Goal: Find specific page/section: Find specific page/section

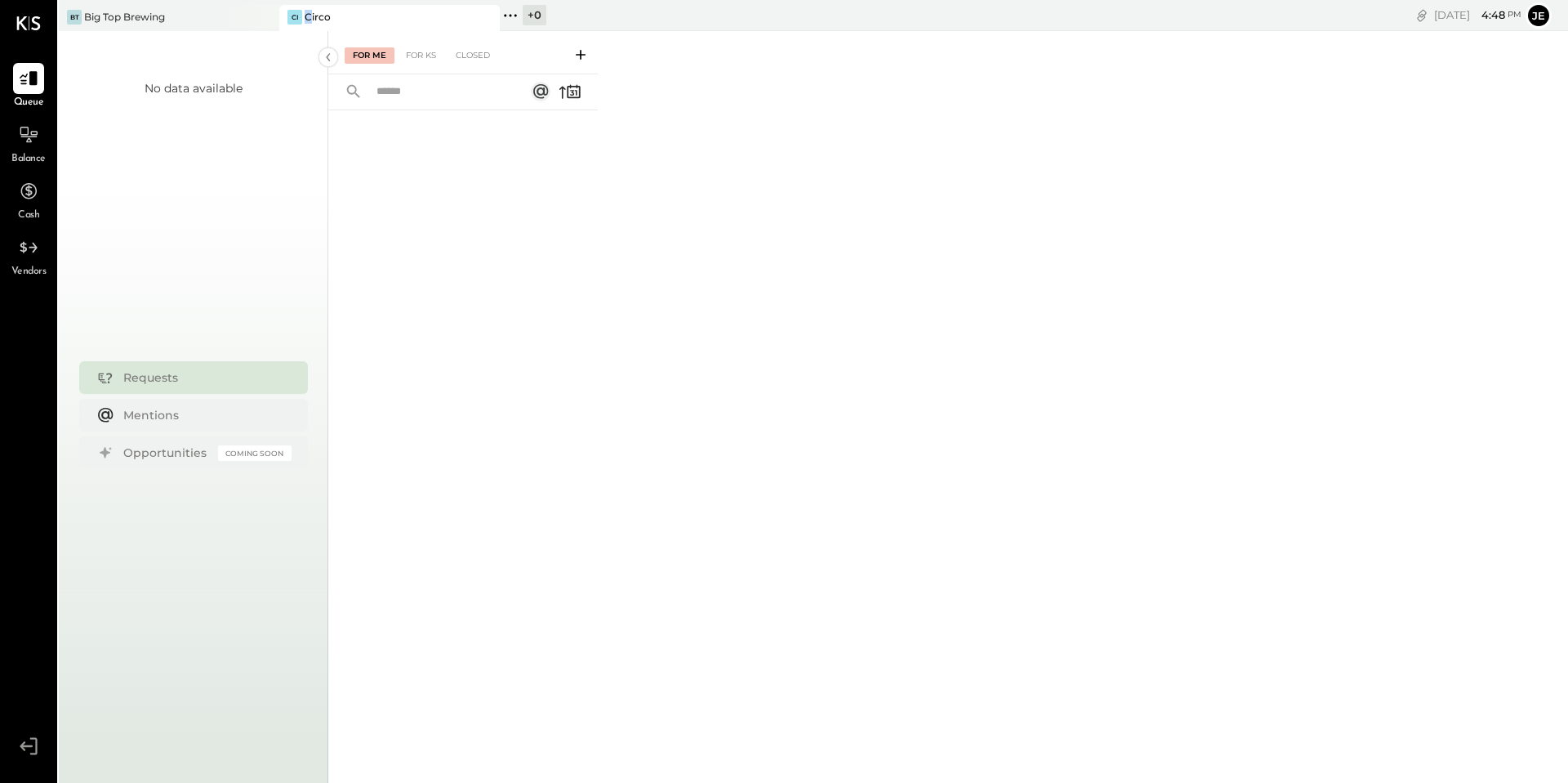
click at [308, 18] on div "Circo" at bounding box center [317, 17] width 27 height 14
click at [486, 53] on div "Closed" at bounding box center [472, 56] width 50 height 17
click at [423, 56] on div "For KS" at bounding box center [421, 56] width 47 height 17
click at [474, 93] on input "text" at bounding box center [440, 92] width 148 height 27
click at [579, 56] on icon at bounding box center [581, 55] width 16 height 17
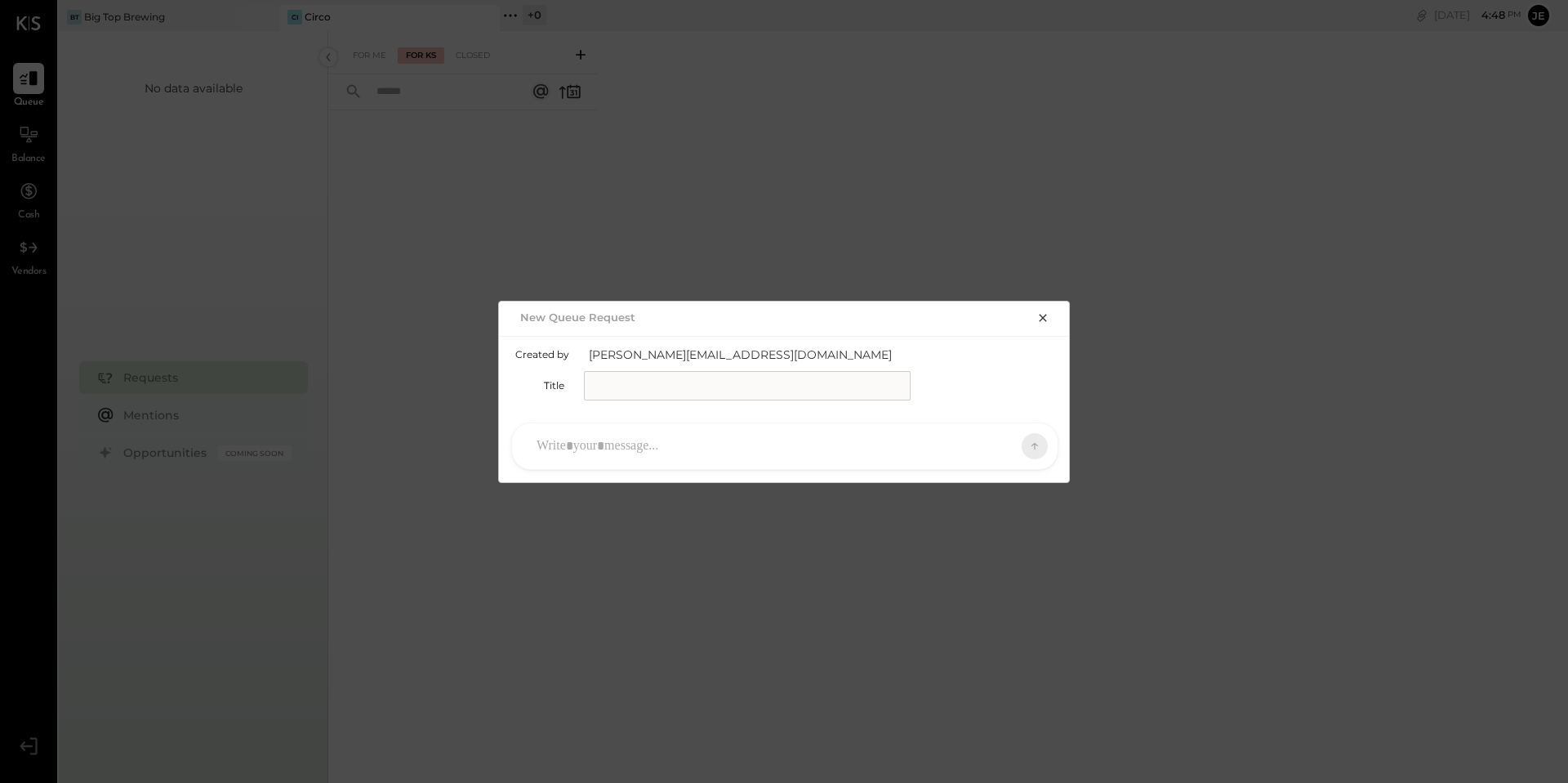
click at [630, 386] on input "text" at bounding box center [747, 386] width 326 height 29
drag, startPoint x: 622, startPoint y: 386, endPoint x: 687, endPoint y: 415, distance: 71.2
click at [622, 386] on input "**********" at bounding box center [747, 386] width 326 height 29
type input "**********"
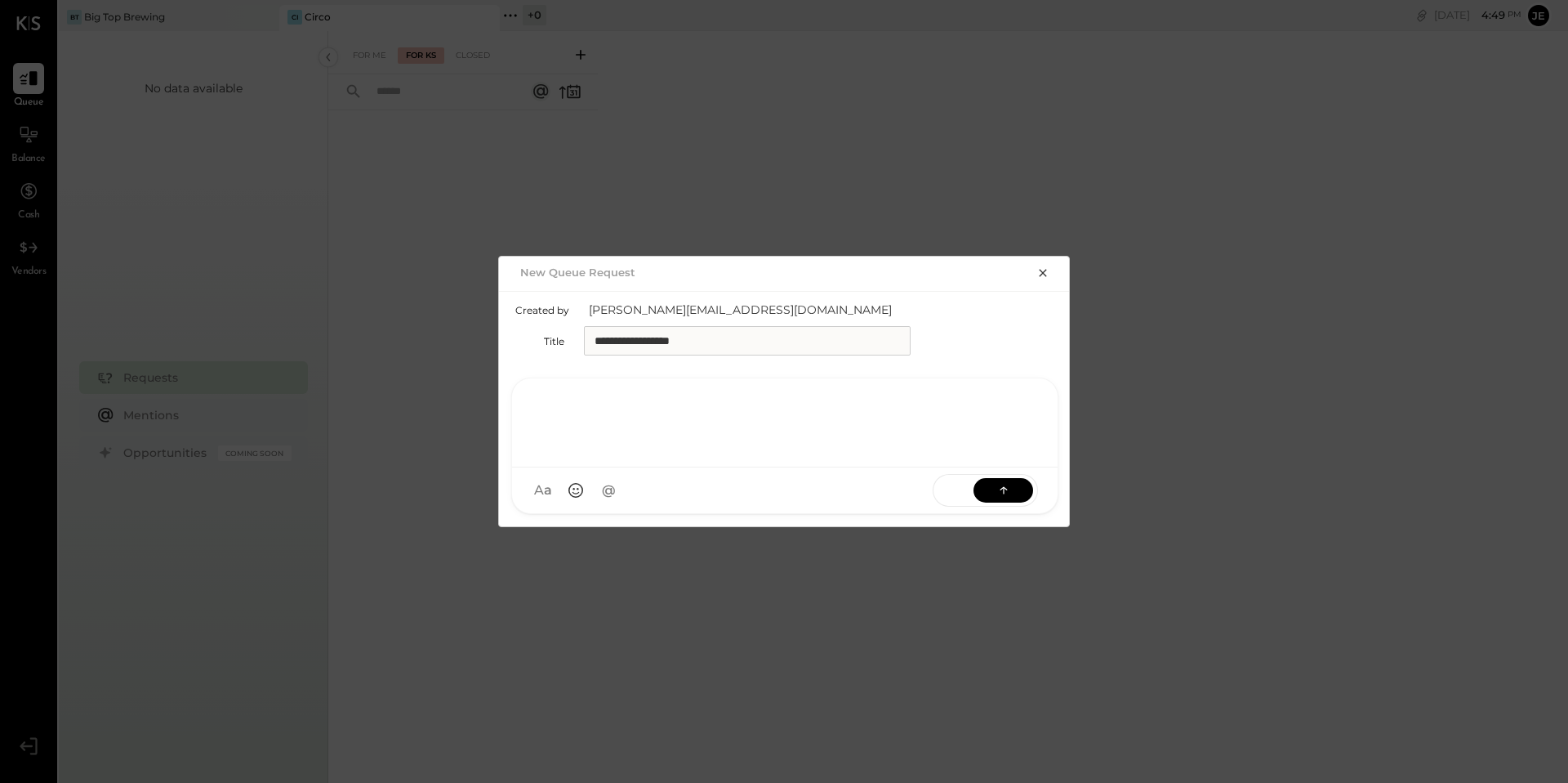
click at [923, 446] on div at bounding box center [784, 420] width 513 height 65
click at [587, 416] on div at bounding box center [784, 420] width 513 height 65
click at [581, 424] on div at bounding box center [784, 420] width 513 height 65
click at [1010, 489] on icon at bounding box center [1003, 491] width 16 height 17
click at [1006, 491] on icon at bounding box center [1003, 491] width 16 height 17
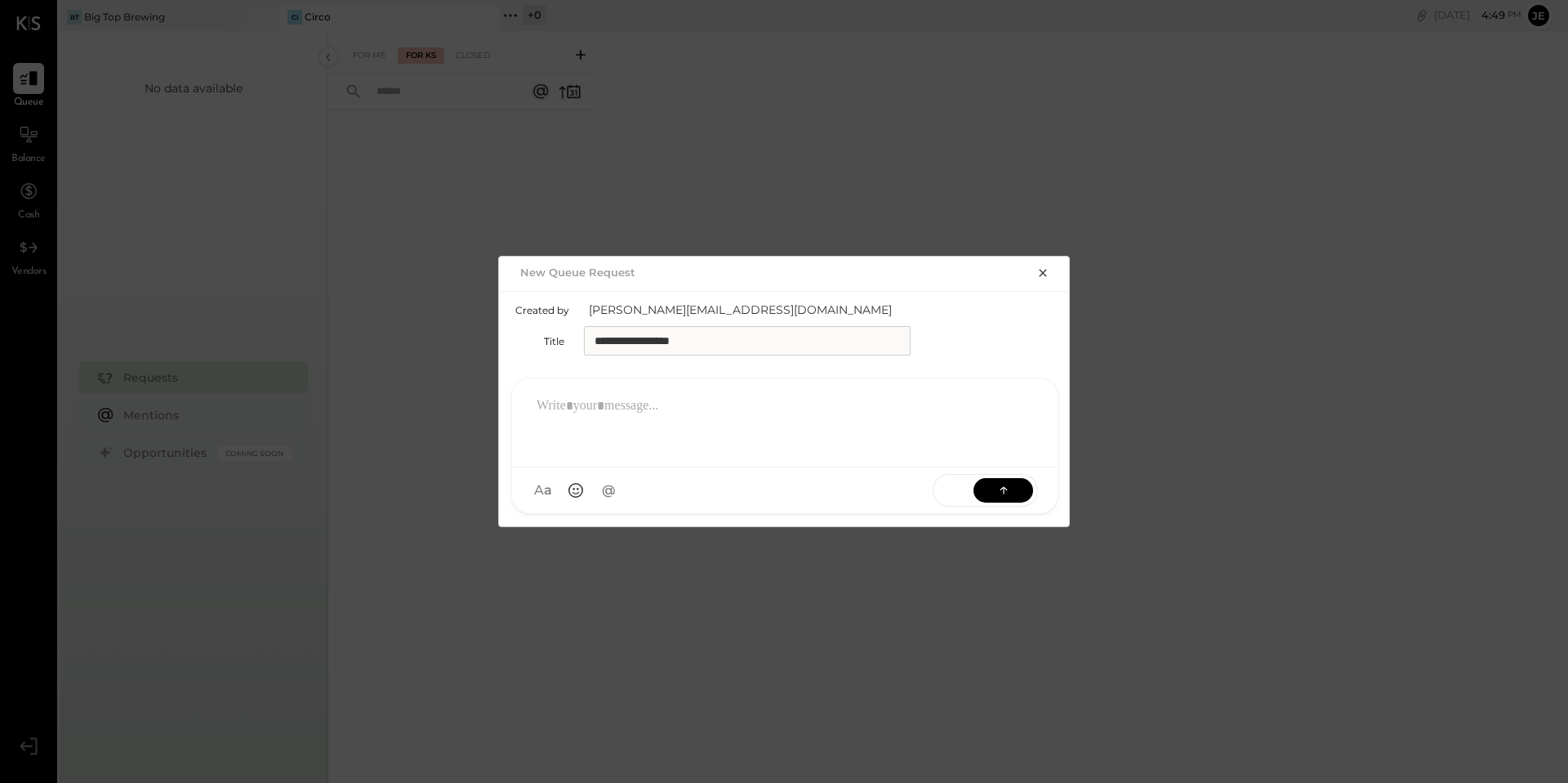
click at [713, 395] on div at bounding box center [784, 420] width 513 height 65
click at [546, 491] on span "a" at bounding box center [547, 491] width 8 height 17
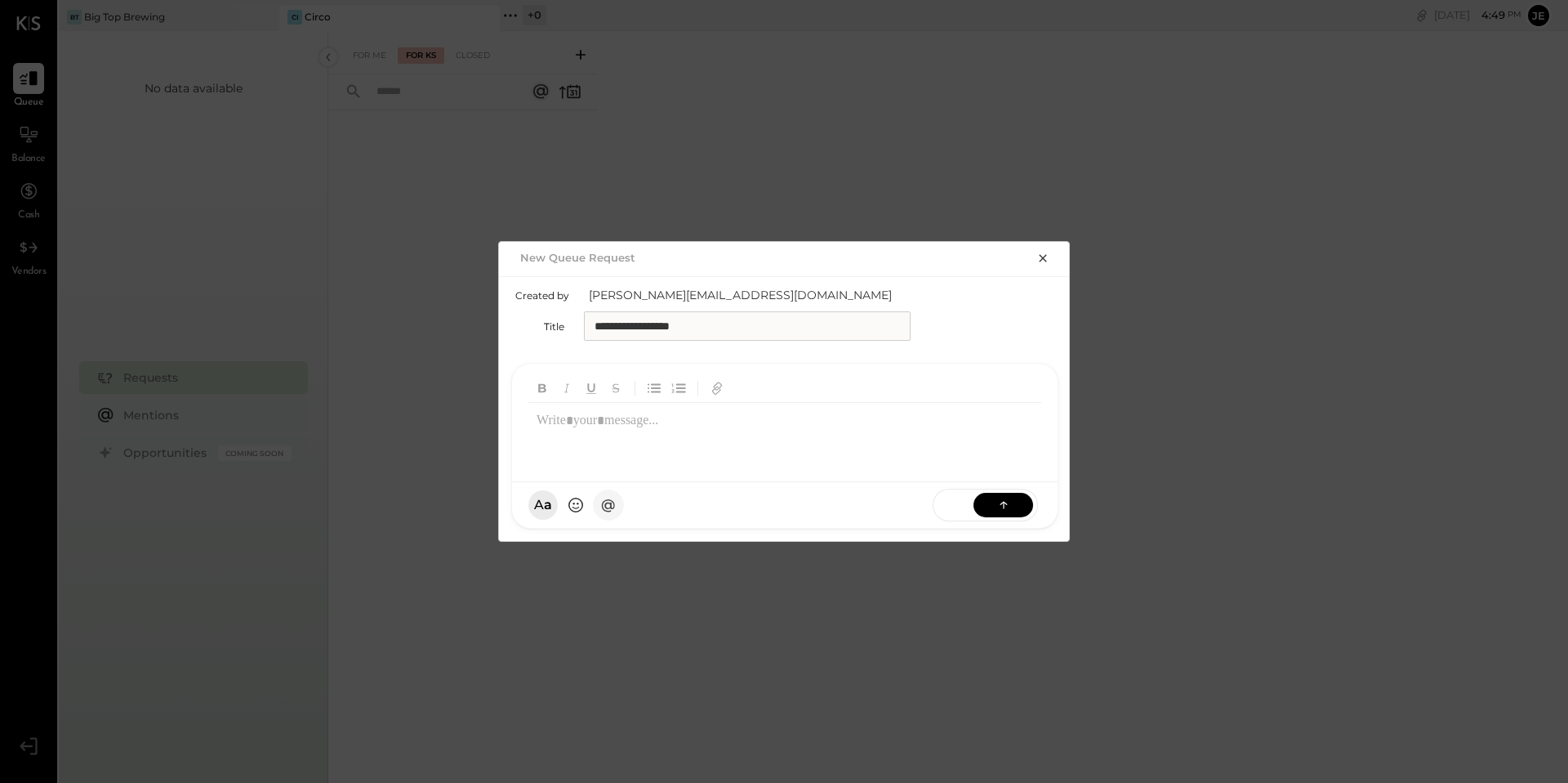
click at [611, 507] on span "@" at bounding box center [609, 505] width 15 height 17
click at [581, 506] on circle at bounding box center [575, 504] width 14 height 14
click at [541, 507] on button "A a" at bounding box center [543, 505] width 31 height 31
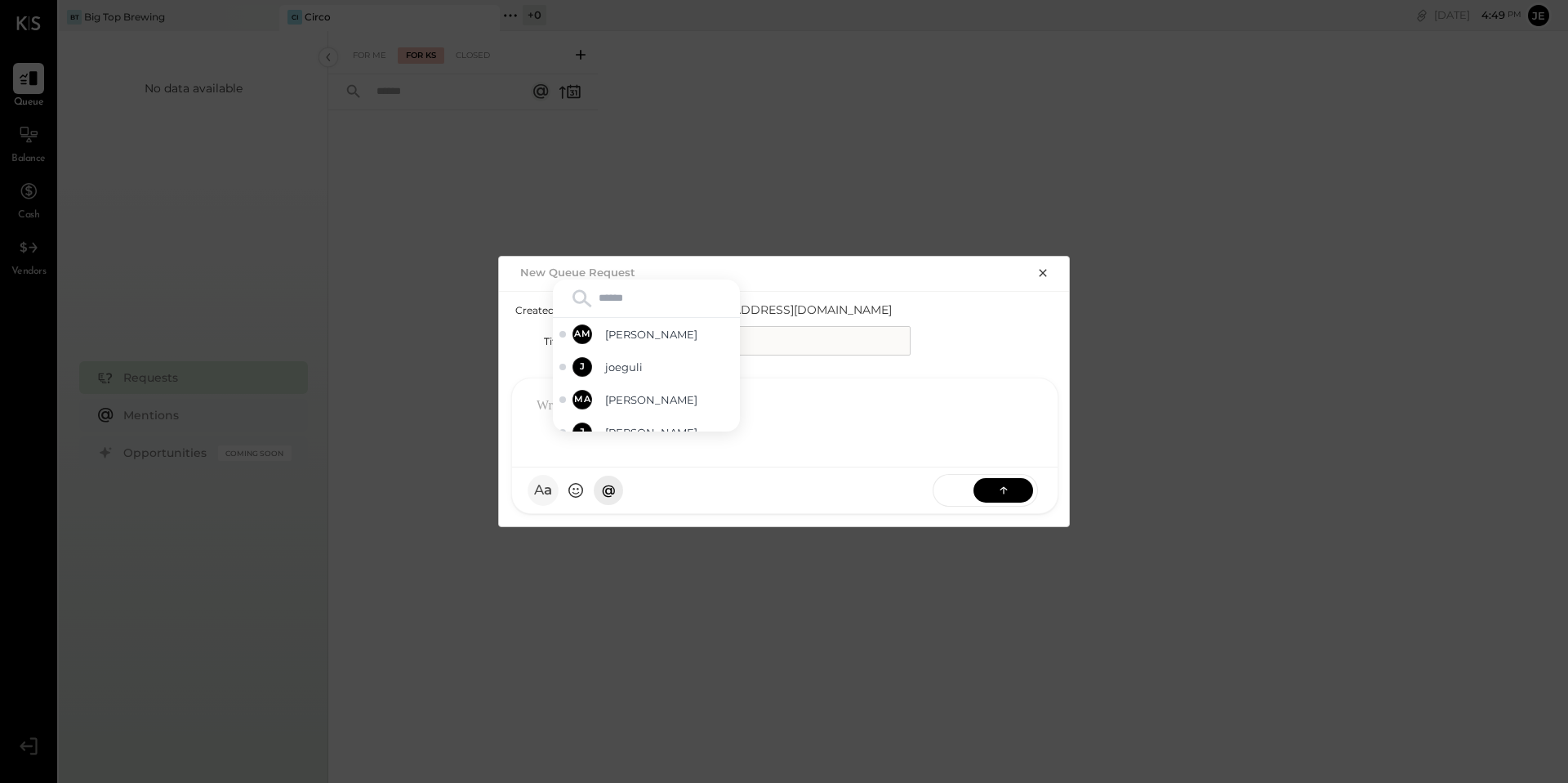
click at [543, 494] on span "a" at bounding box center [547, 491] width 8 height 17
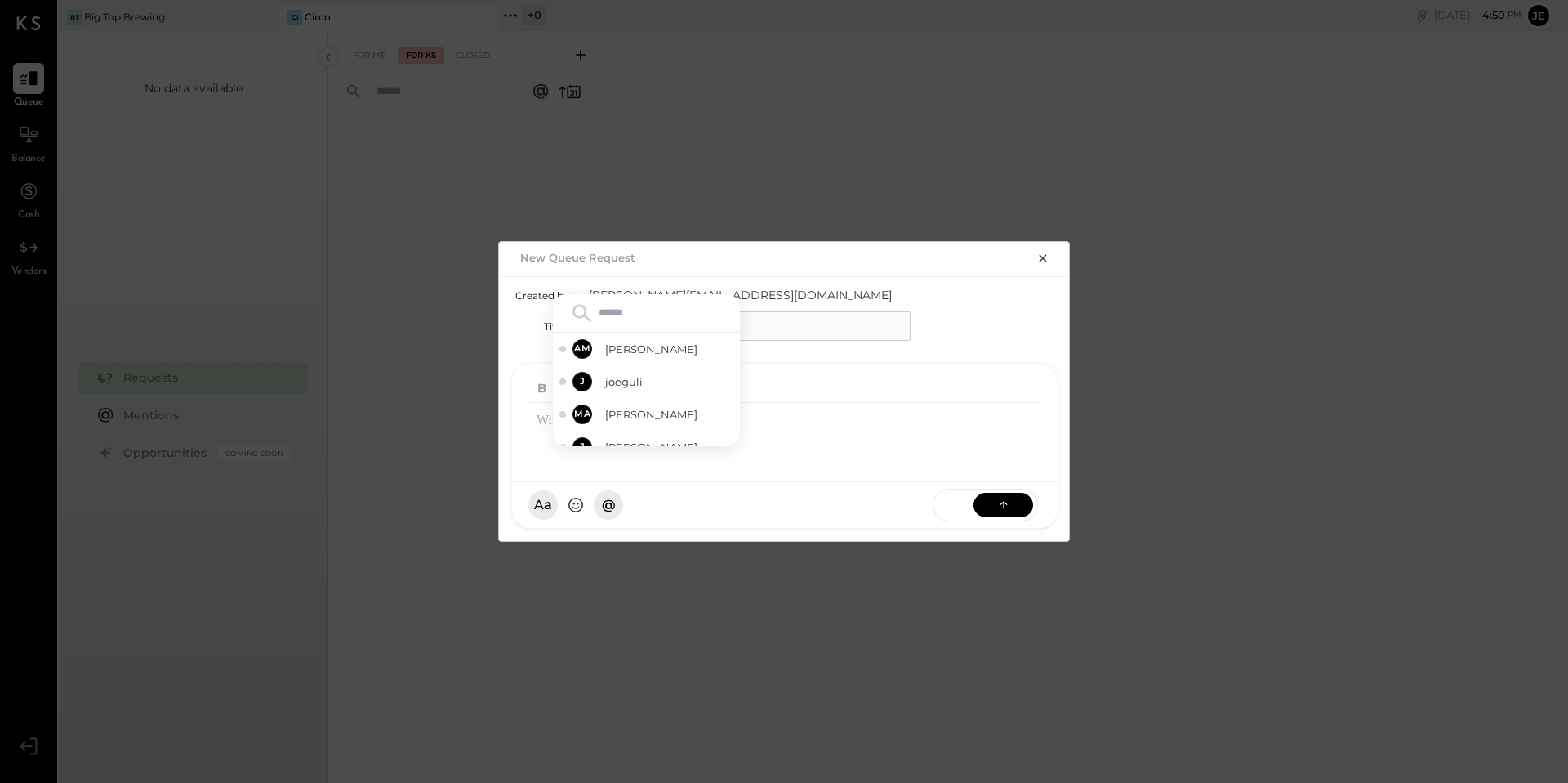
click at [792, 412] on div at bounding box center [784, 435] width 513 height 65
click at [542, 506] on button "A a" at bounding box center [543, 505] width 31 height 31
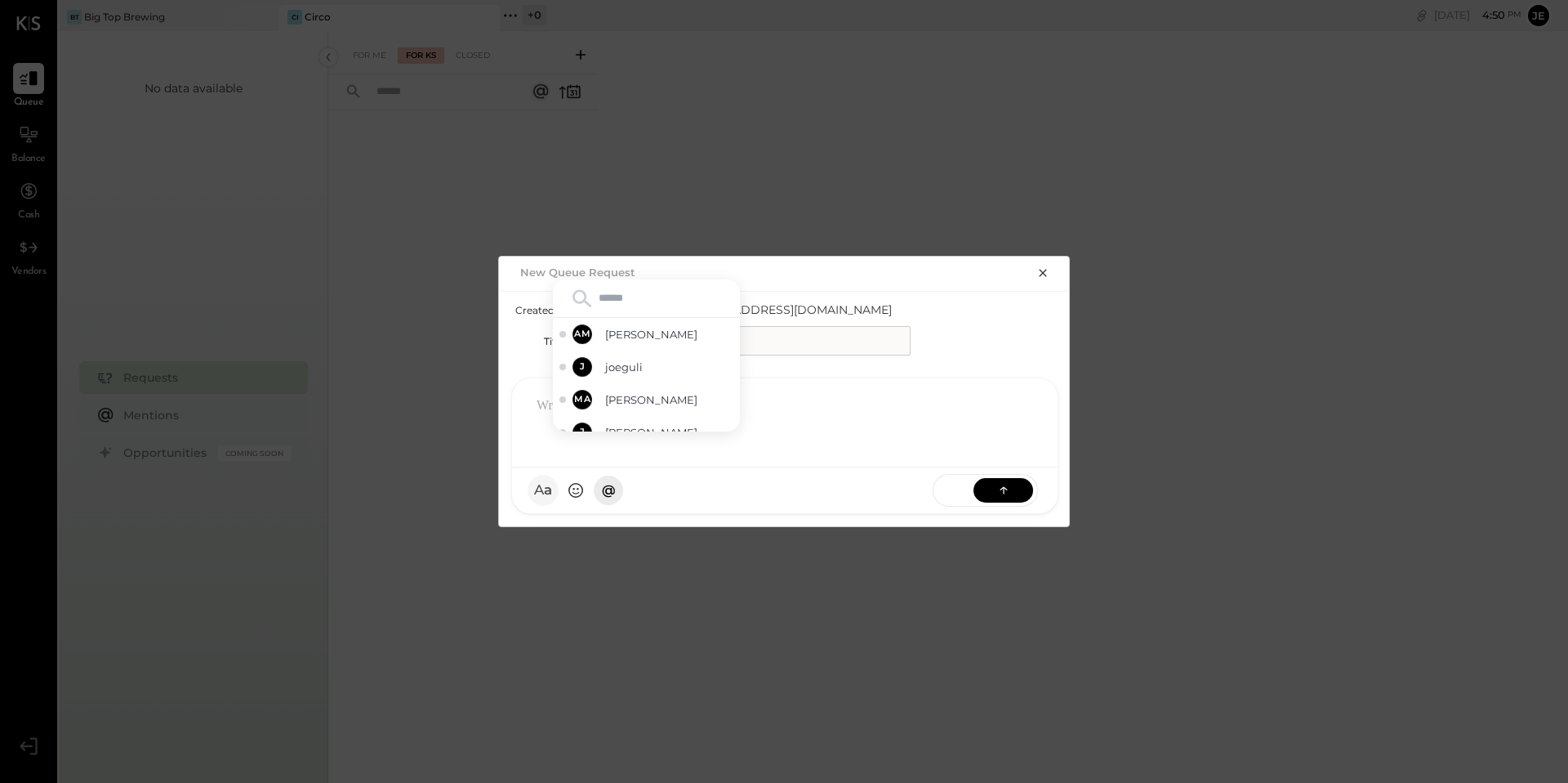
click at [543, 483] on span "a" at bounding box center [547, 491] width 8 height 17
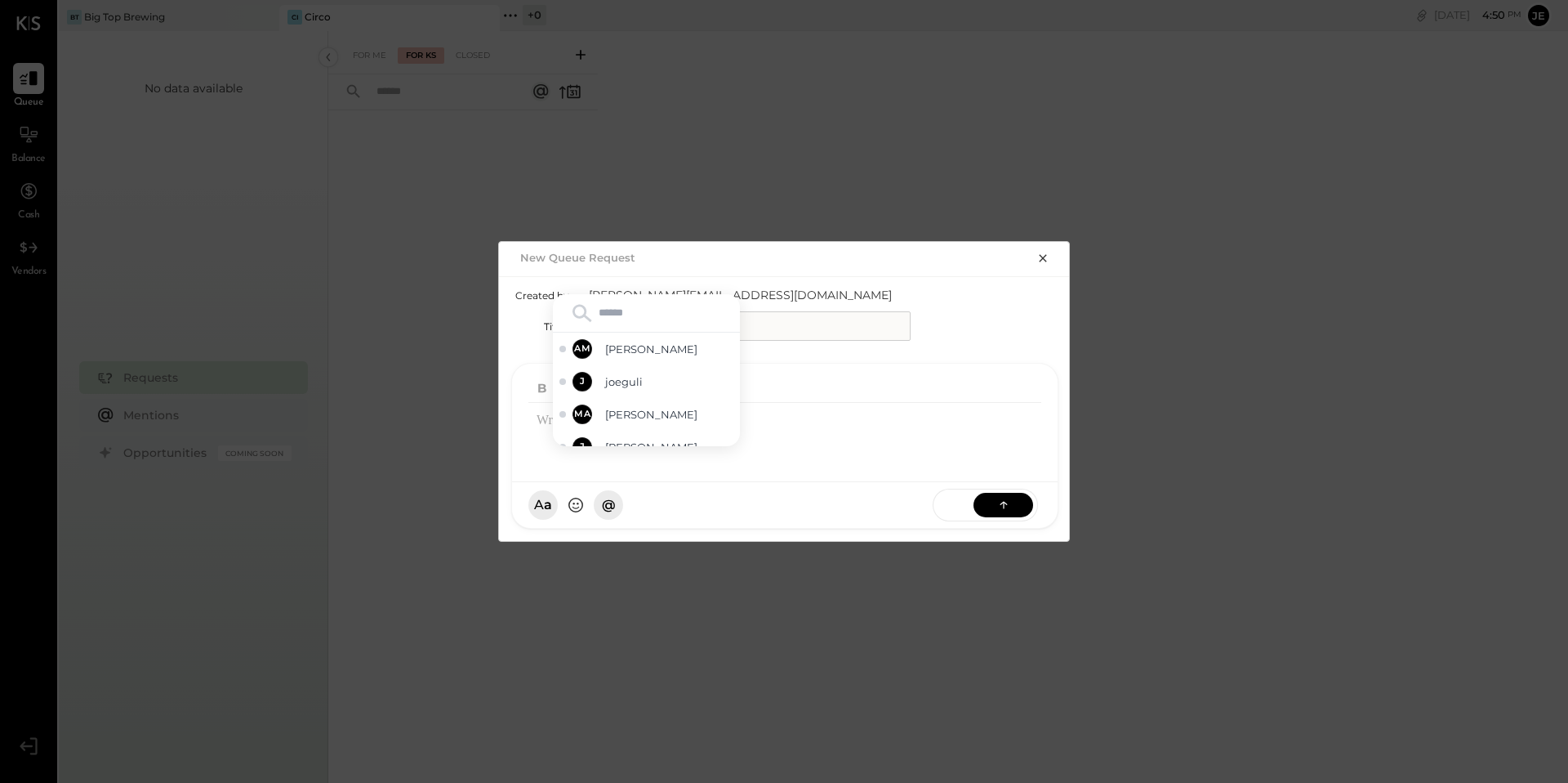
click at [945, 380] on div at bounding box center [784, 388] width 513 height 29
click at [610, 505] on span "@" at bounding box center [609, 505] width 15 height 17
click at [716, 392] on icon "button" at bounding box center [718, 388] width 18 height 18
click at [1045, 257] on icon "button" at bounding box center [1042, 259] width 7 height 7
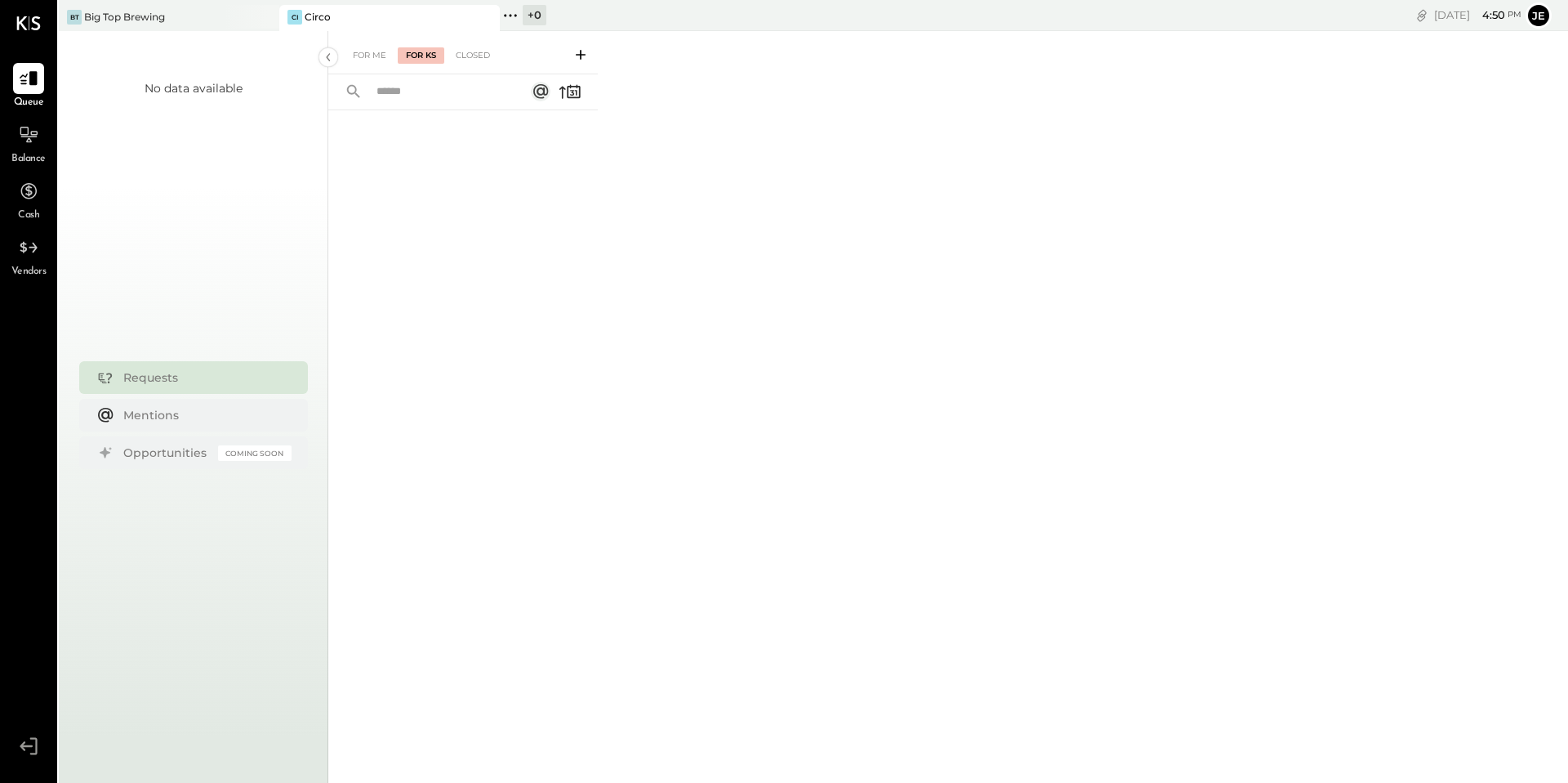
click at [424, 95] on input "text" at bounding box center [440, 92] width 148 height 27
click at [365, 60] on div "For Me" at bounding box center [369, 56] width 49 height 17
click at [472, 52] on div "Closed" at bounding box center [472, 56] width 50 height 17
click at [439, 57] on div "For KS" at bounding box center [421, 56] width 47 height 17
click at [358, 56] on div "For Me" at bounding box center [369, 56] width 49 height 17
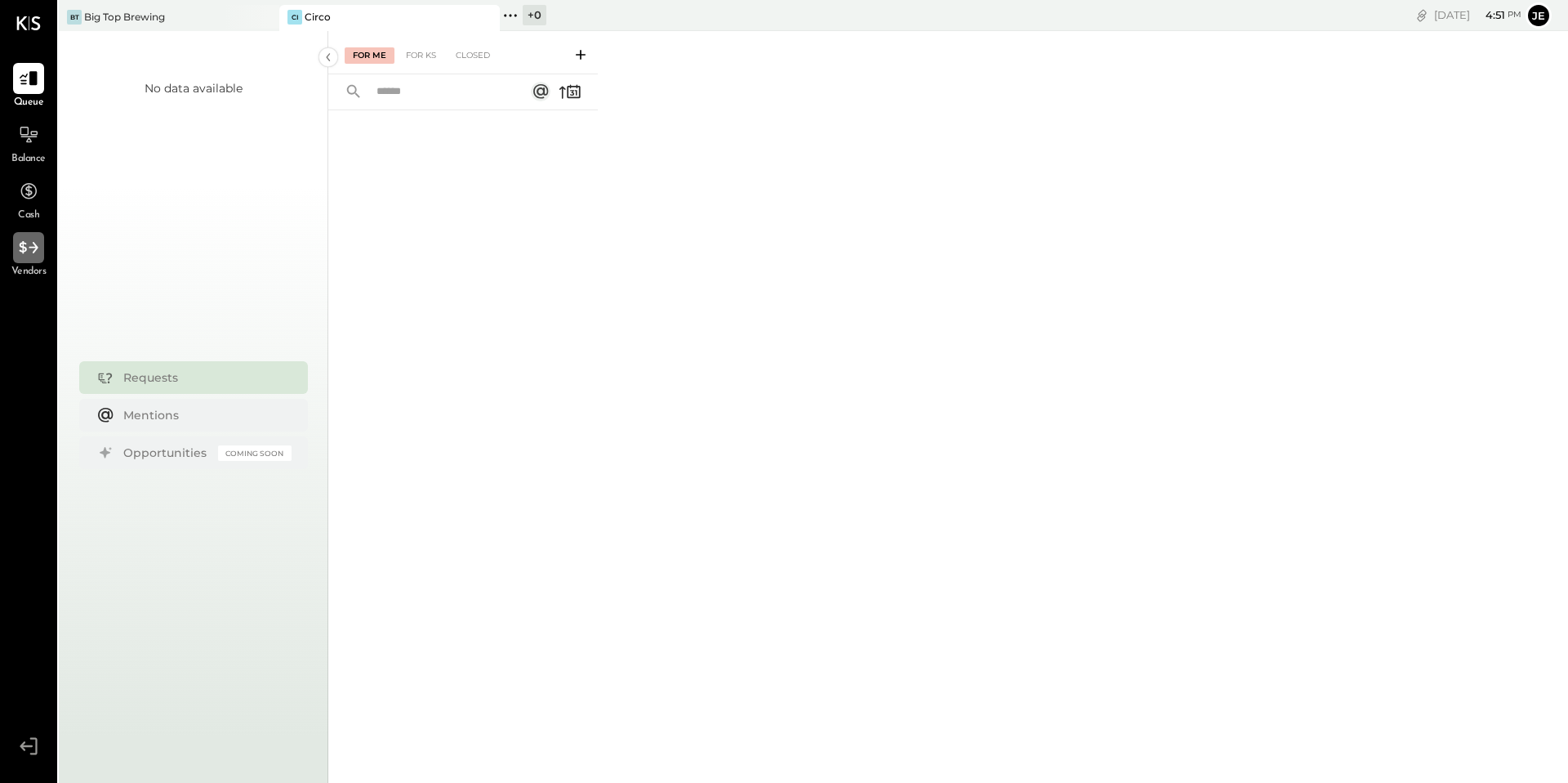
click at [27, 251] on icon at bounding box center [28, 247] width 21 height 21
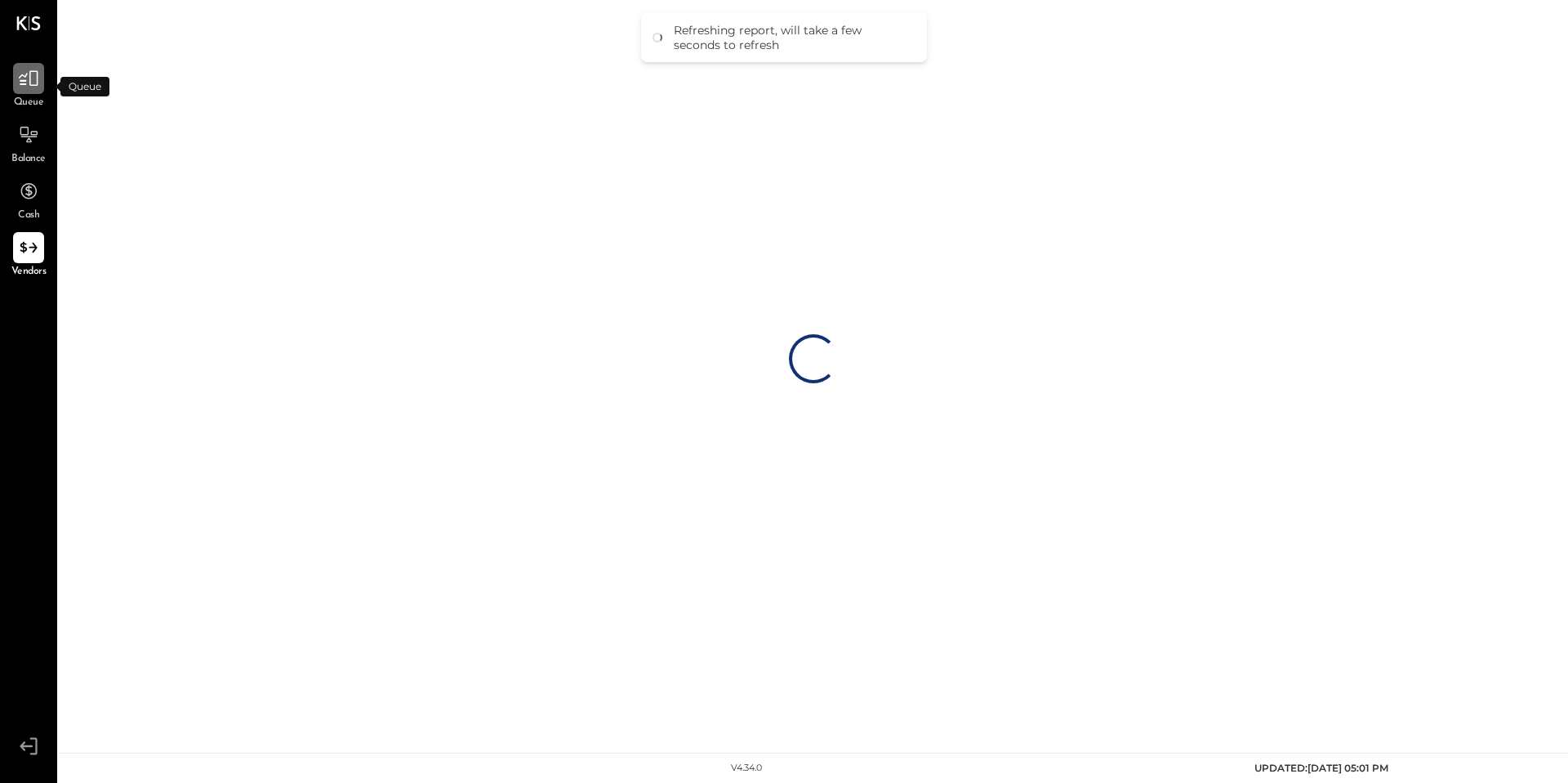
click at [29, 82] on icon at bounding box center [27, 79] width 19 height 16
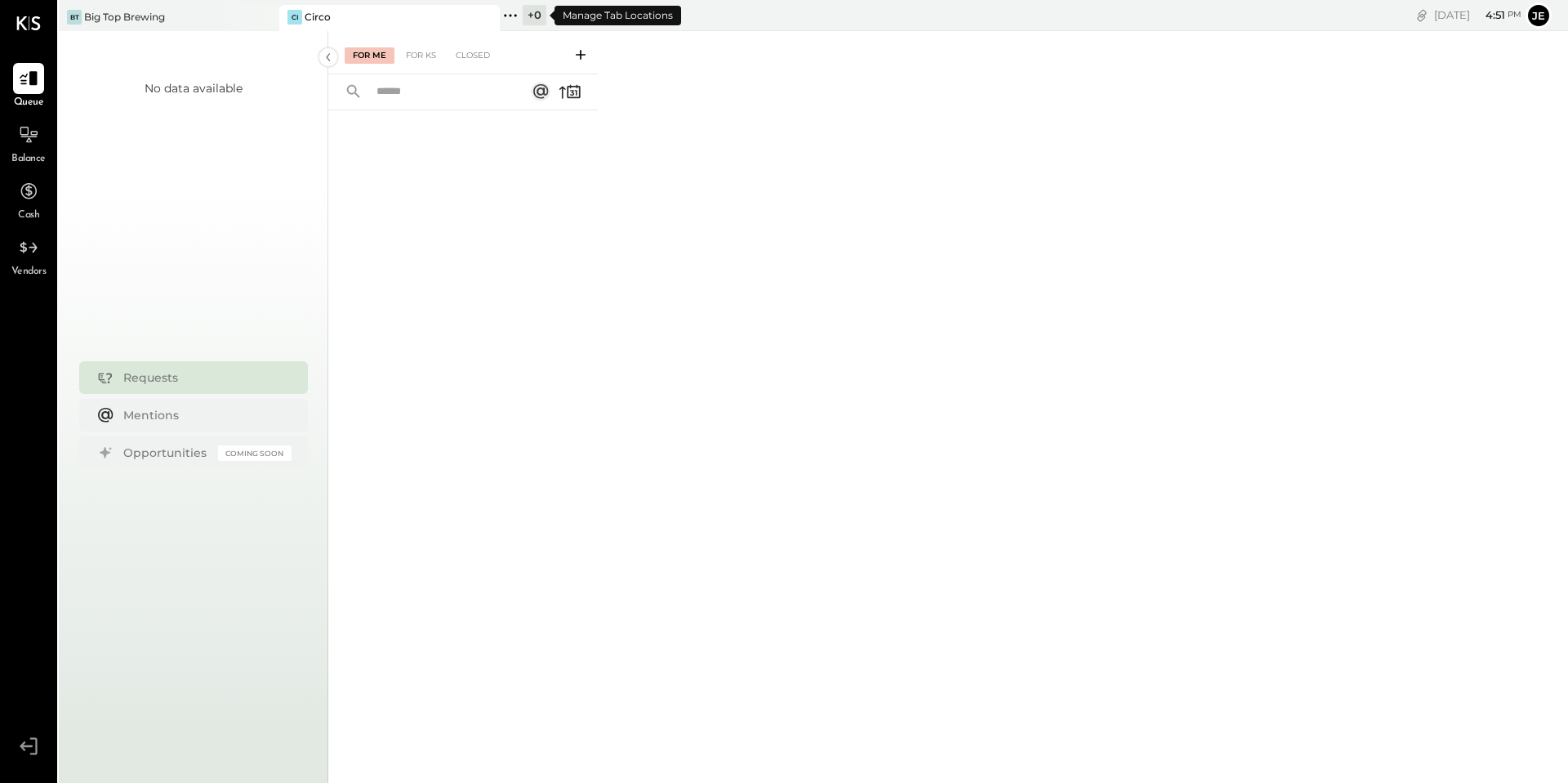
click at [536, 17] on div "+ 0" at bounding box center [534, 15] width 24 height 20
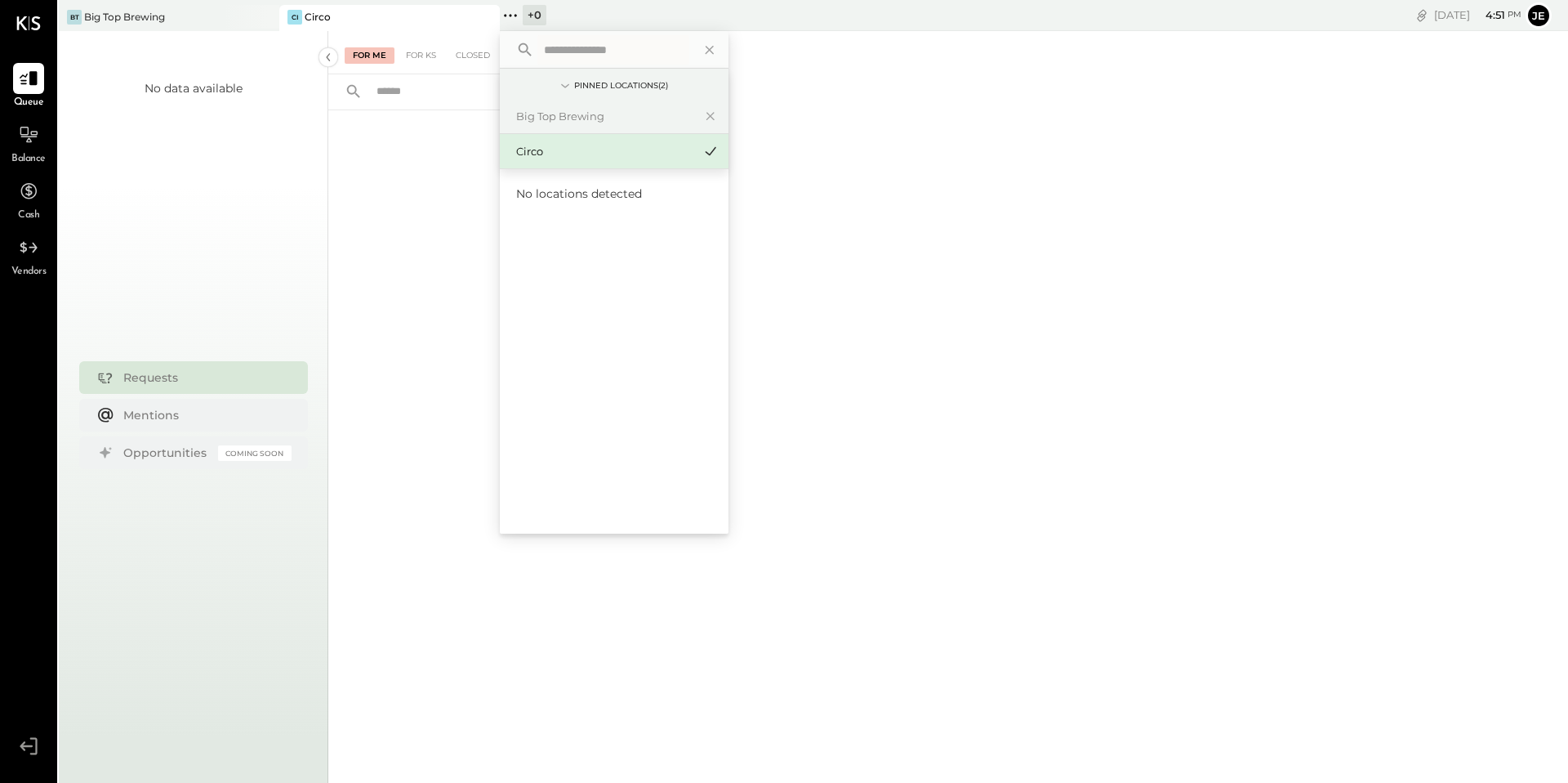
click at [610, 154] on div "Circo" at bounding box center [604, 151] width 176 height 16
click at [511, 16] on icon at bounding box center [510, 15] width 21 height 21
click at [432, 204] on div at bounding box center [463, 423] width 269 height 626
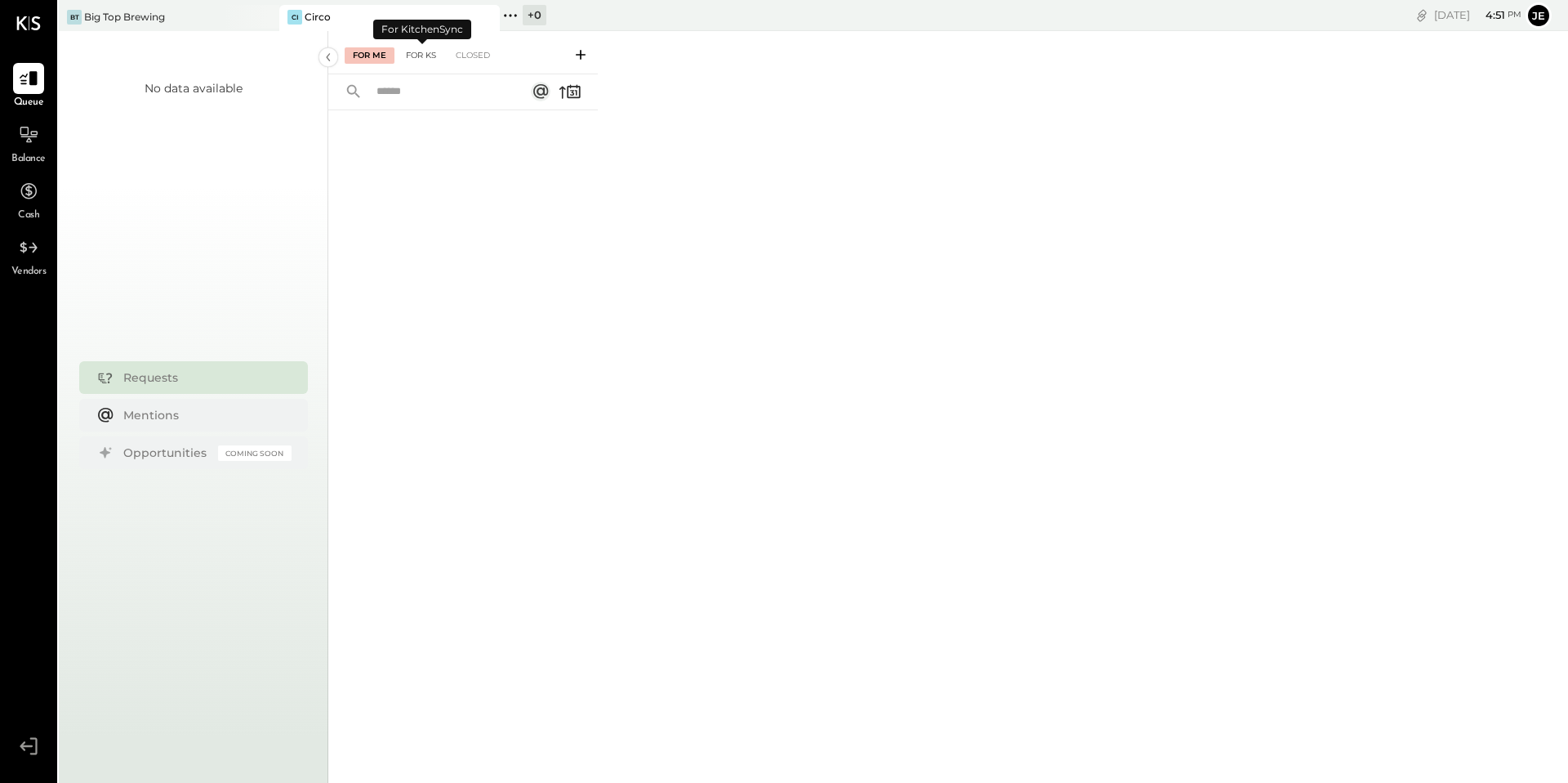
click at [427, 58] on div "For KS" at bounding box center [421, 56] width 47 height 17
click at [463, 94] on input "text" at bounding box center [440, 92] width 148 height 27
